Goal: Find specific page/section: Find specific page/section

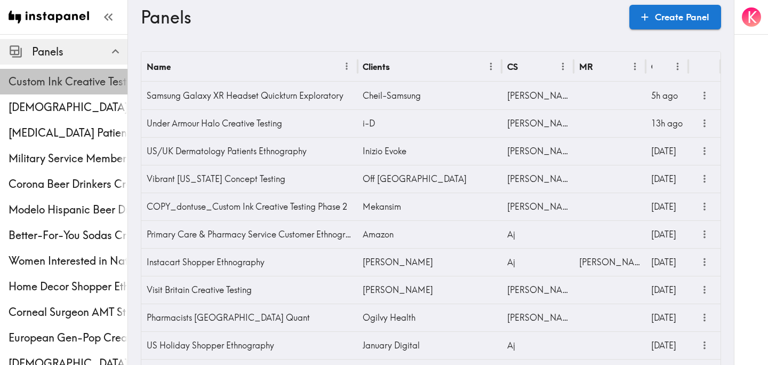
click at [43, 90] on span "Custom Ink Creative Testing Phase 2" at bounding box center [68, 81] width 119 height 19
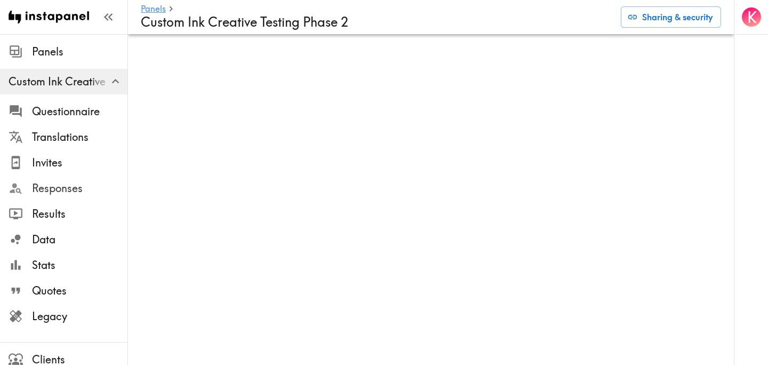
click at [87, 186] on span "Responses" at bounding box center [79, 188] width 95 height 15
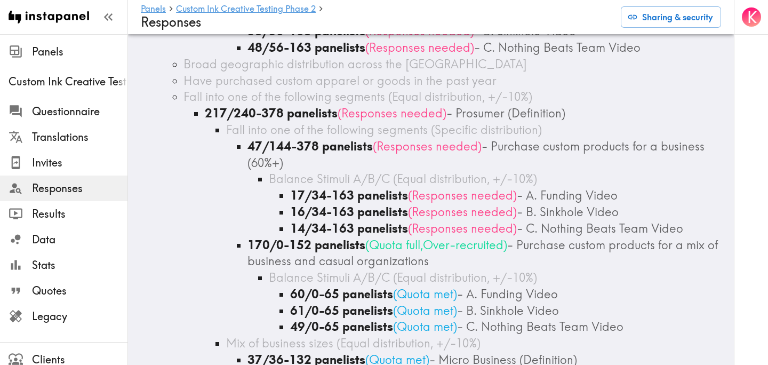
scroll to position [1414, 0]
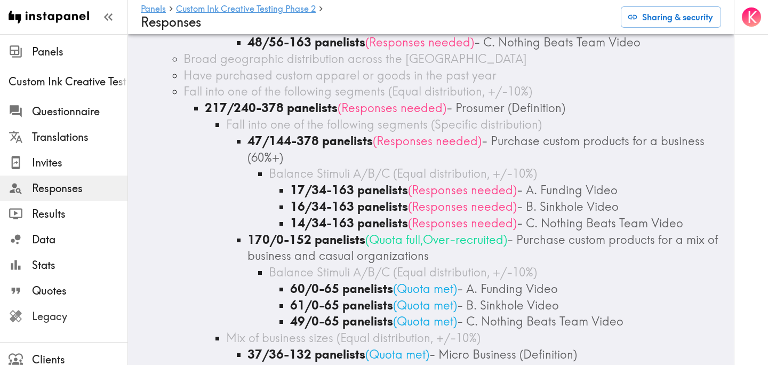
click at [53, 311] on span "Legacy" at bounding box center [79, 316] width 95 height 15
